Goal: Task Accomplishment & Management: Manage account settings

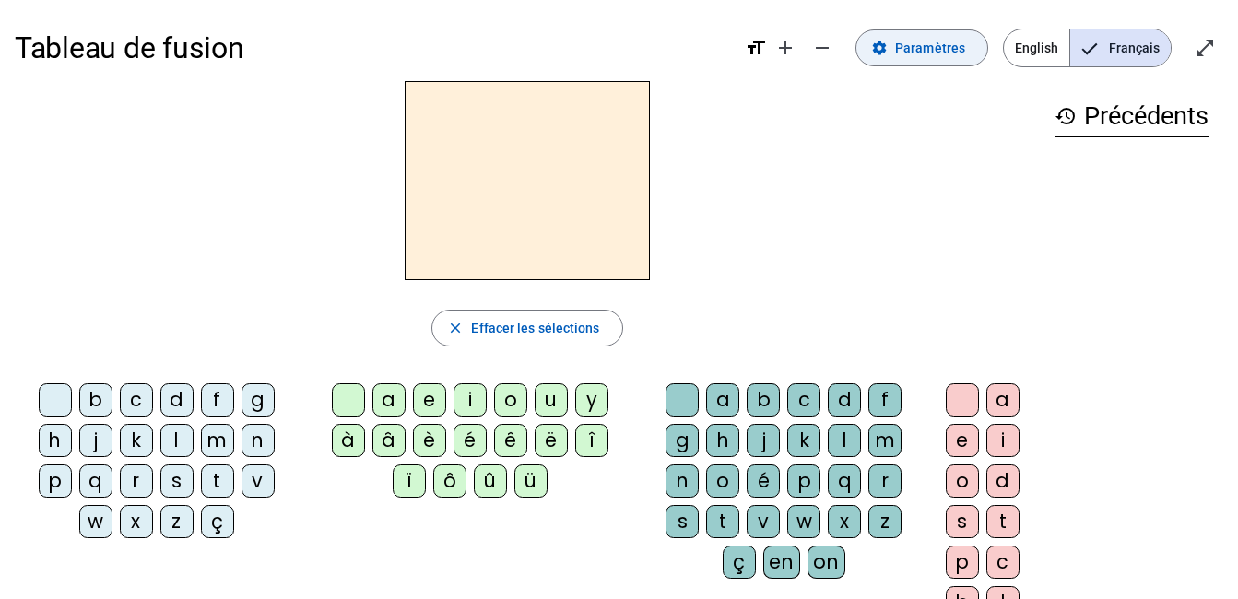
click at [903, 39] on span "Paramètres" at bounding box center [930, 48] width 70 height 22
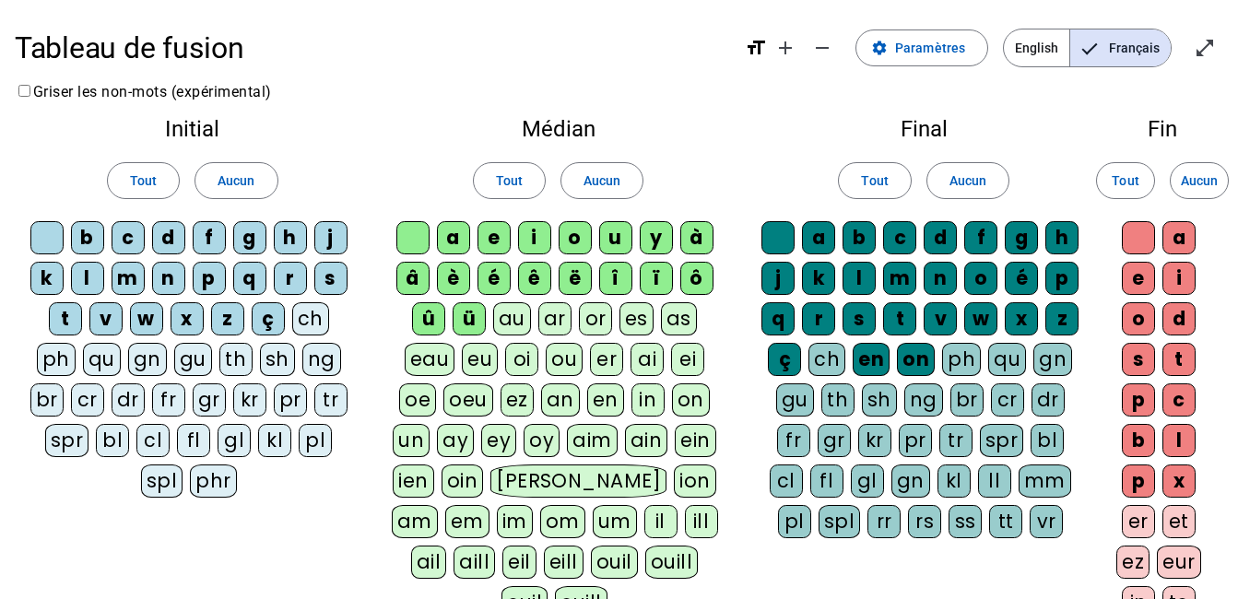
click at [266, 322] on div "ç" at bounding box center [268, 318] width 33 height 33
click at [465, 316] on div "ü" at bounding box center [469, 318] width 33 height 33
click at [434, 316] on div "û" at bounding box center [428, 318] width 33 height 33
click at [416, 280] on div "â" at bounding box center [412, 278] width 33 height 33
click at [442, 283] on div "è" at bounding box center [453, 278] width 33 height 33
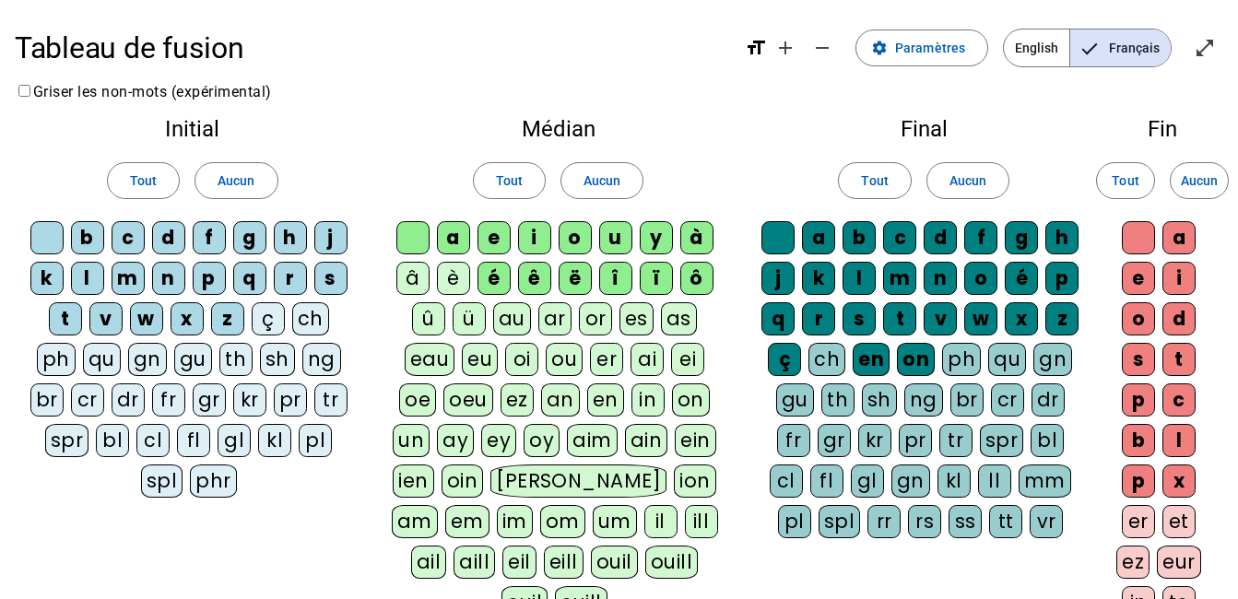
click at [493, 280] on div "é" at bounding box center [493, 278] width 33 height 33
click at [546, 277] on div "ê" at bounding box center [534, 278] width 33 height 33
click at [580, 277] on div "ë" at bounding box center [575, 278] width 33 height 33
click at [610, 280] on div "î" at bounding box center [615, 278] width 33 height 33
click at [647, 281] on div "ï" at bounding box center [656, 278] width 33 height 33
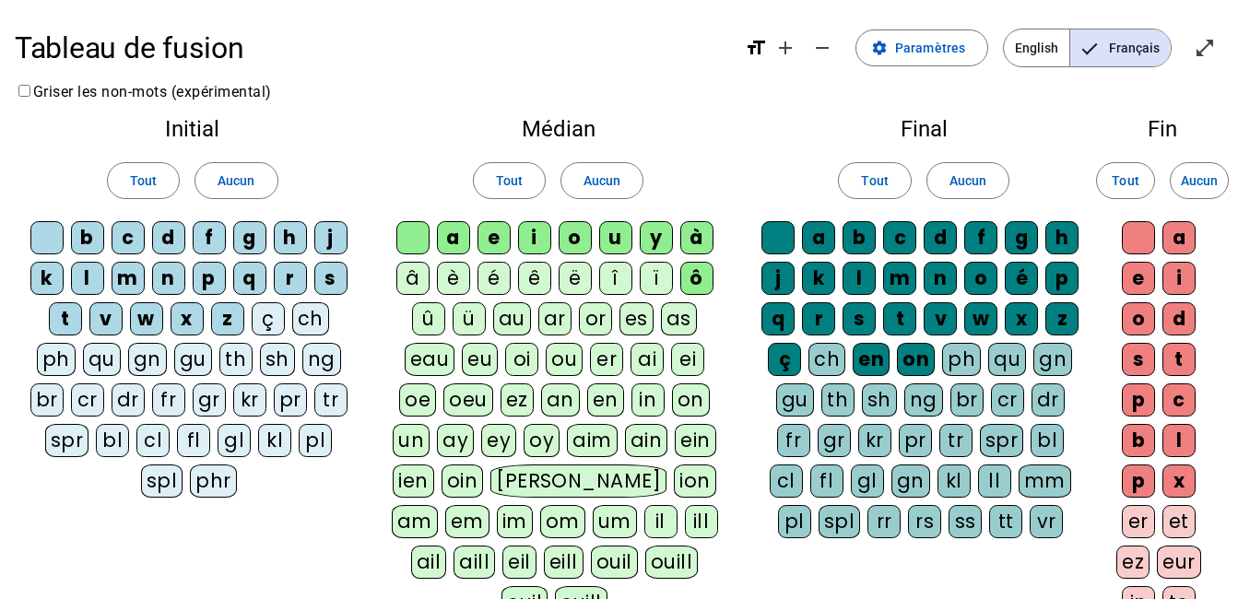
click at [699, 282] on div "ô" at bounding box center [696, 278] width 33 height 33
click at [531, 276] on div "ê" at bounding box center [534, 278] width 33 height 33
click at [508, 278] on div "é" at bounding box center [493, 278] width 33 height 33
click at [456, 277] on div "è" at bounding box center [453, 278] width 33 height 33
click at [907, 358] on div "on" at bounding box center [916, 359] width 38 height 33
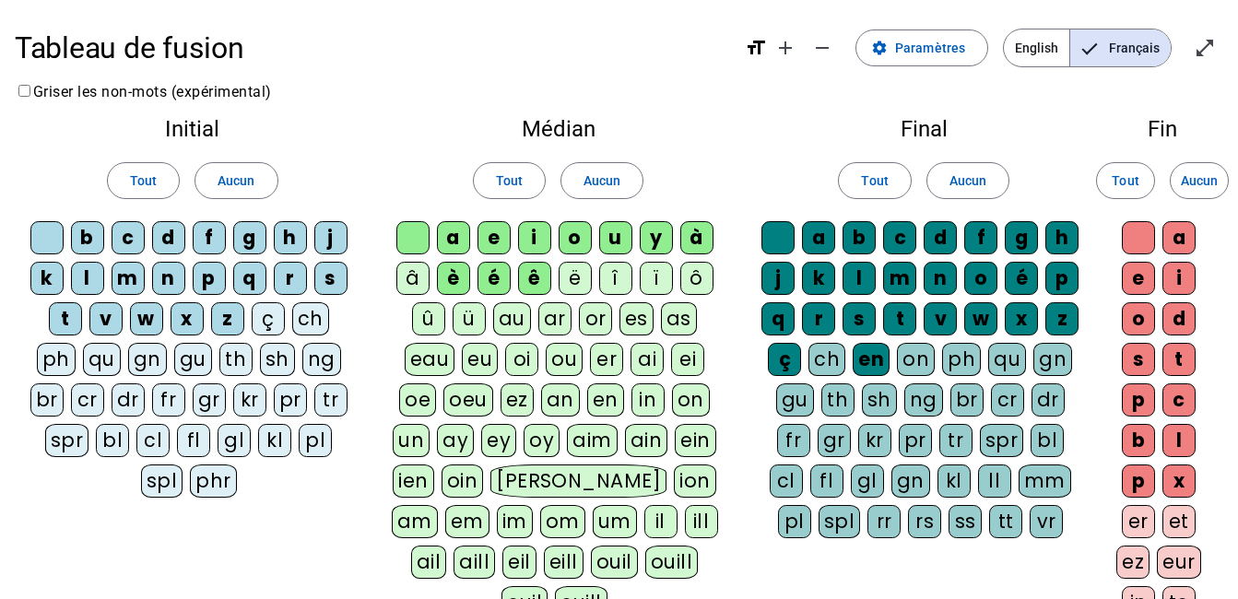
click at [877, 360] on div "en" at bounding box center [871, 359] width 37 height 33
click at [794, 359] on div "ç" at bounding box center [784, 359] width 33 height 33
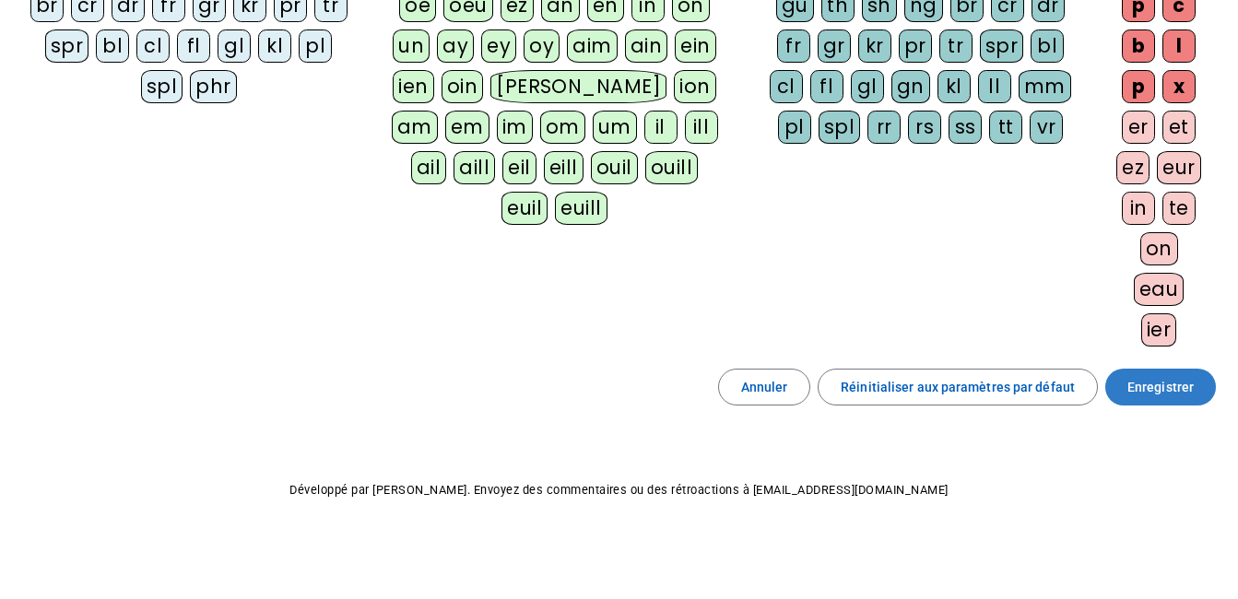
click at [1185, 391] on span "Enregistrer" at bounding box center [1160, 387] width 66 height 22
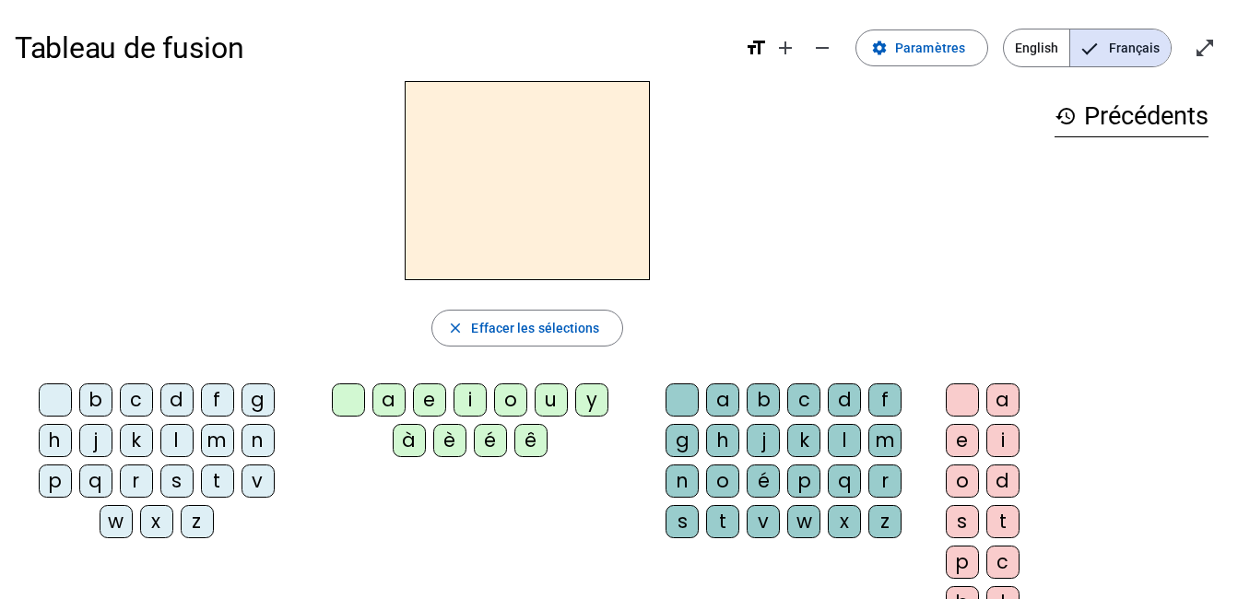
click at [784, 257] on div at bounding box center [527, 180] width 1025 height 199
click at [171, 396] on div "d" at bounding box center [176, 399] width 33 height 33
click at [555, 402] on div "u" at bounding box center [551, 399] width 33 height 33
click at [217, 478] on div "t" at bounding box center [217, 481] width 33 height 33
click at [384, 397] on div "a" at bounding box center [388, 399] width 33 height 33
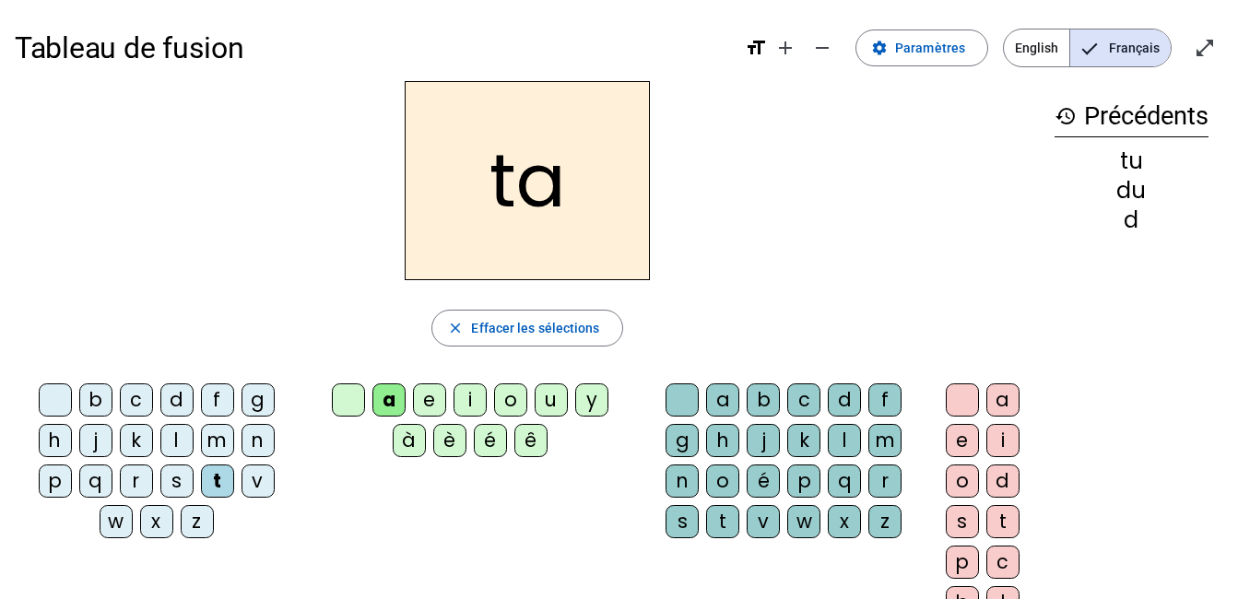
click at [753, 229] on div "ta" at bounding box center [527, 180] width 1025 height 199
click at [425, 405] on div "e" at bounding box center [429, 399] width 33 height 33
click at [347, 400] on div at bounding box center [348, 399] width 33 height 33
click at [434, 397] on div "e" at bounding box center [429, 399] width 33 height 33
click at [182, 394] on div "d" at bounding box center [176, 399] width 33 height 33
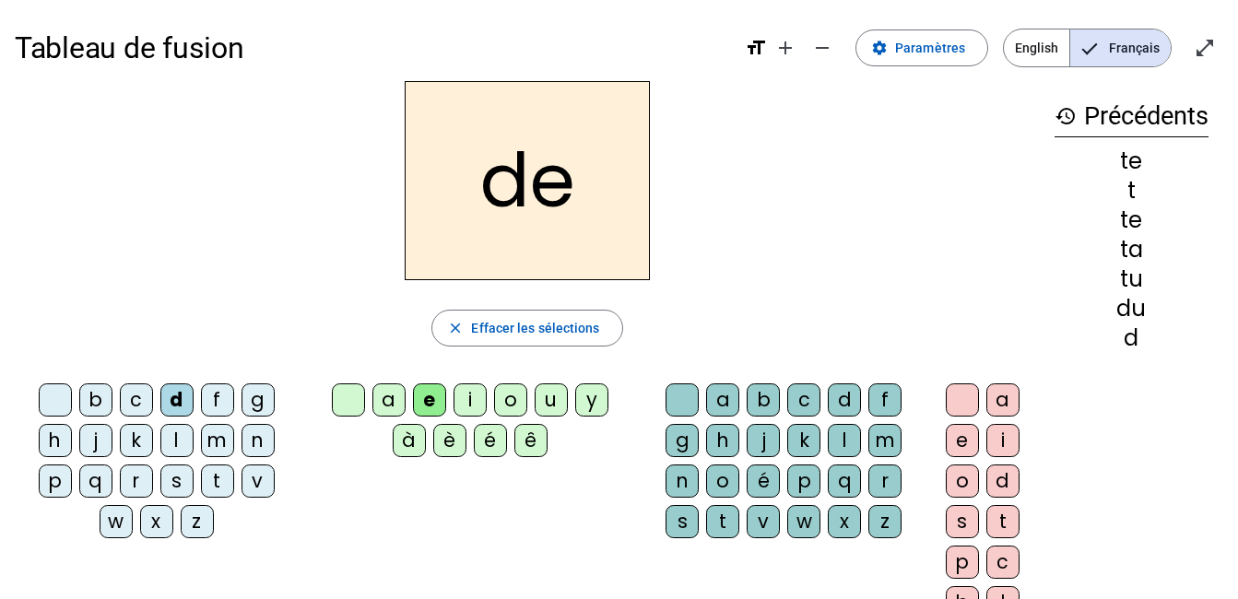
click at [94, 441] on div "j" at bounding box center [95, 440] width 33 height 33
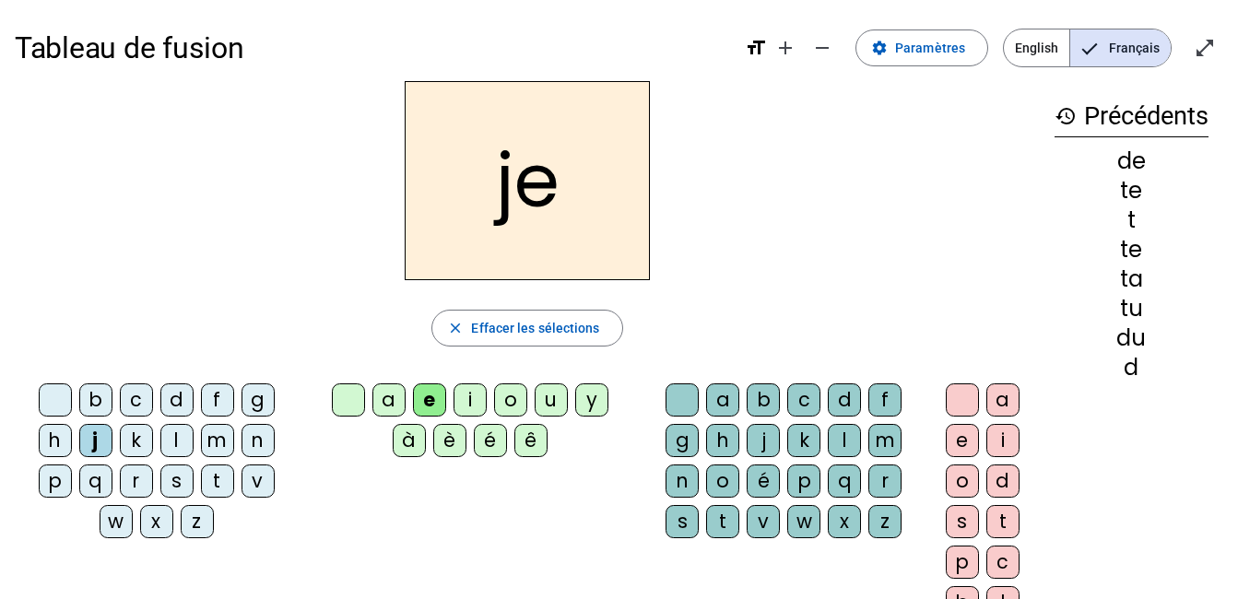
click at [229, 438] on div "m" at bounding box center [217, 440] width 33 height 33
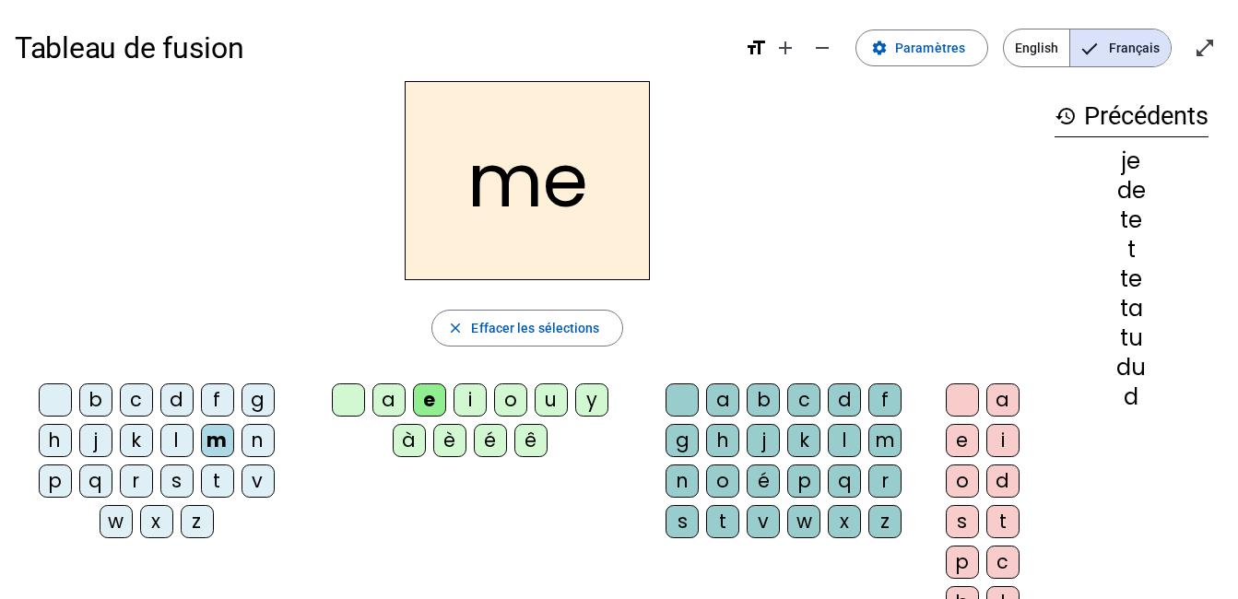
click at [391, 400] on div "a" at bounding box center [388, 399] width 33 height 33
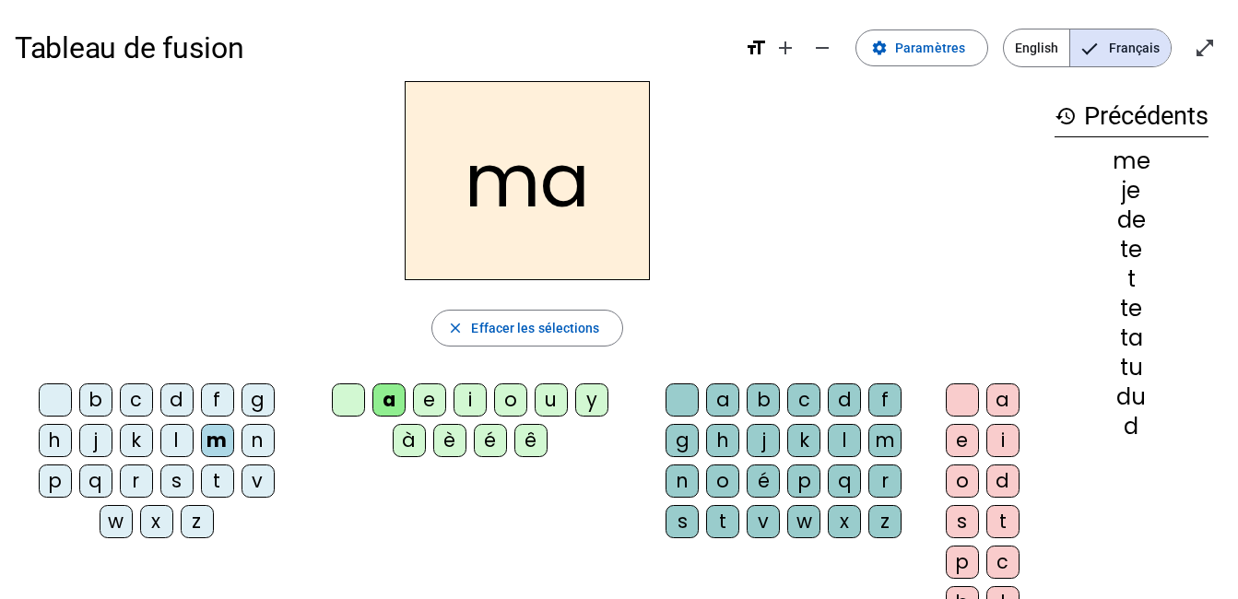
click at [843, 440] on div "l" at bounding box center [844, 440] width 33 height 33
